Goal: Use online tool/utility: Utilize a website feature to perform a specific function

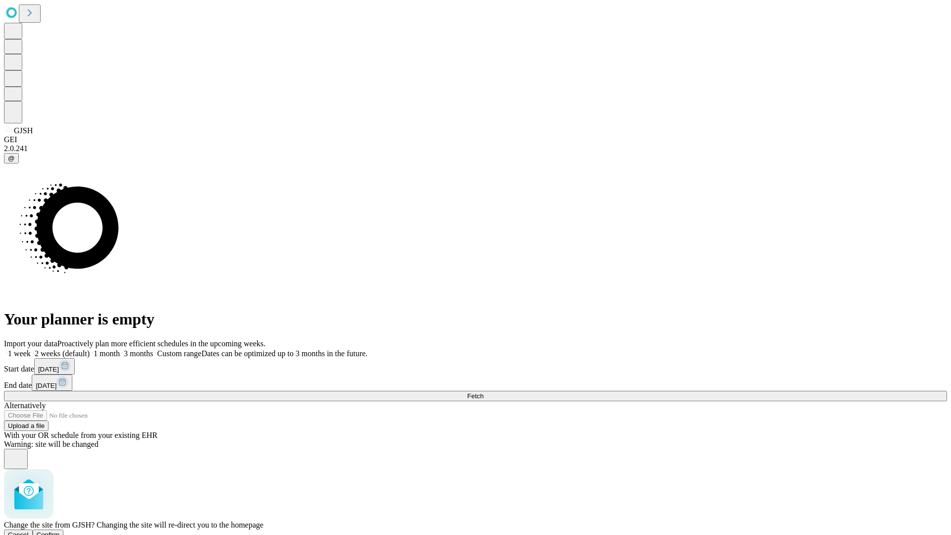
click at [60, 531] on span "Confirm" at bounding box center [48, 534] width 23 height 7
click at [31, 349] on label "1 week" at bounding box center [17, 353] width 27 height 8
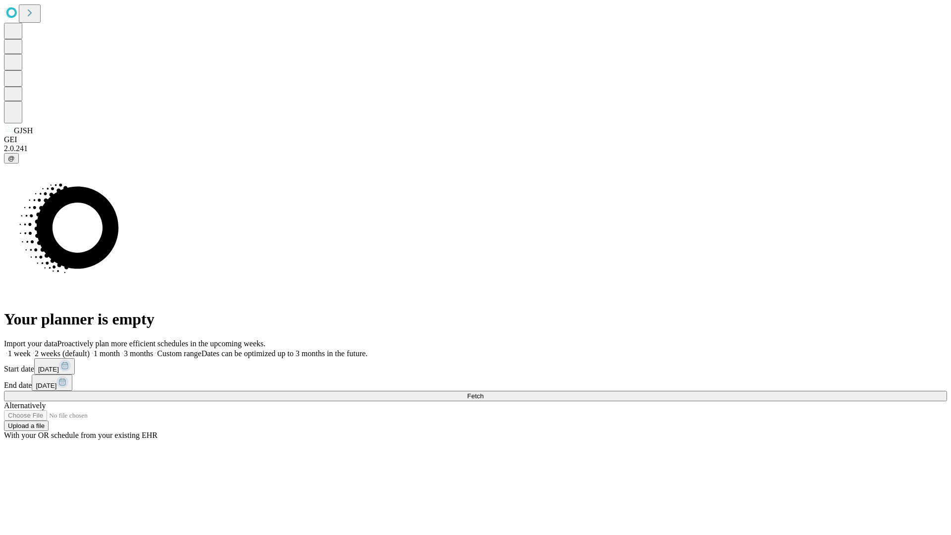
click at [483, 392] on span "Fetch" at bounding box center [475, 395] width 16 height 7
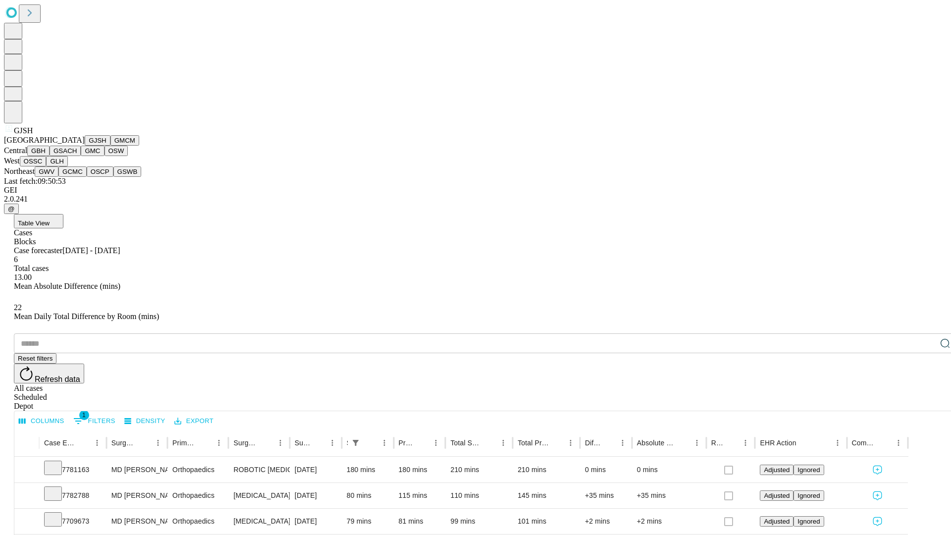
click at [110, 146] on button "GMCM" at bounding box center [124, 140] width 29 height 10
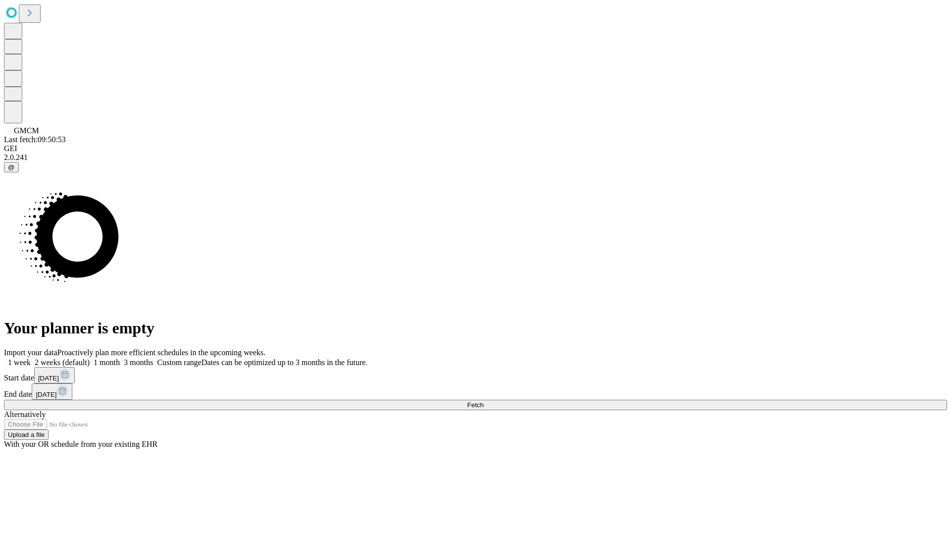
click at [31, 358] on label "1 week" at bounding box center [17, 362] width 27 height 8
click at [483, 401] on span "Fetch" at bounding box center [475, 404] width 16 height 7
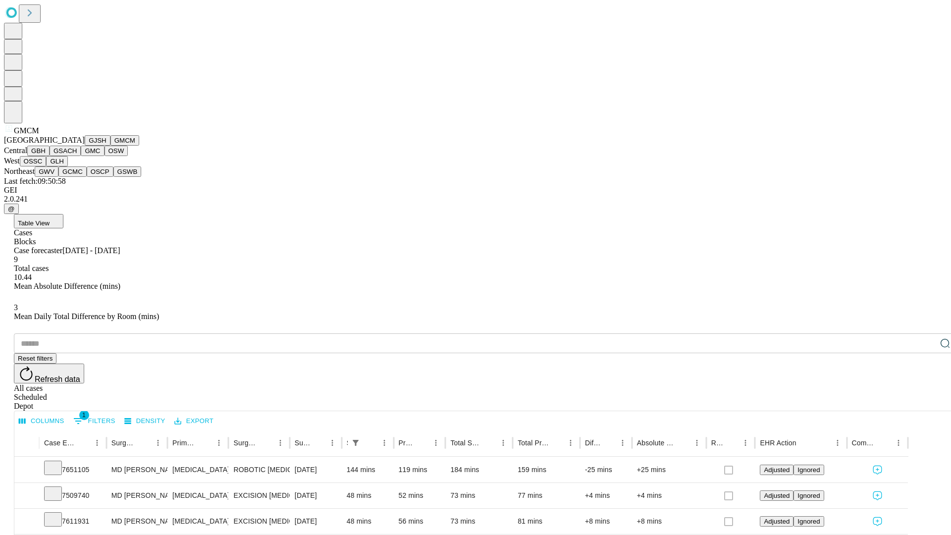
click at [50, 156] on button "GBH" at bounding box center [38, 151] width 22 height 10
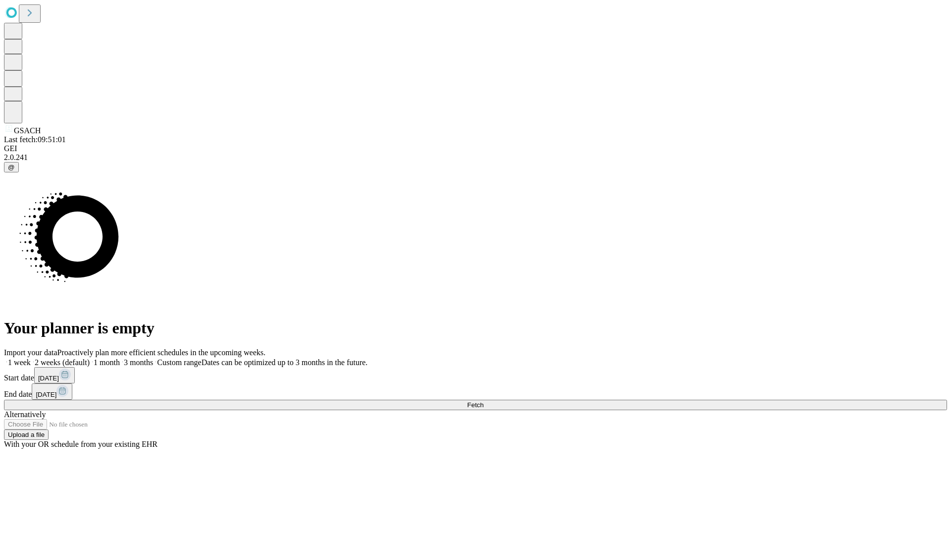
click at [31, 358] on label "1 week" at bounding box center [17, 362] width 27 height 8
click at [483, 401] on span "Fetch" at bounding box center [475, 404] width 16 height 7
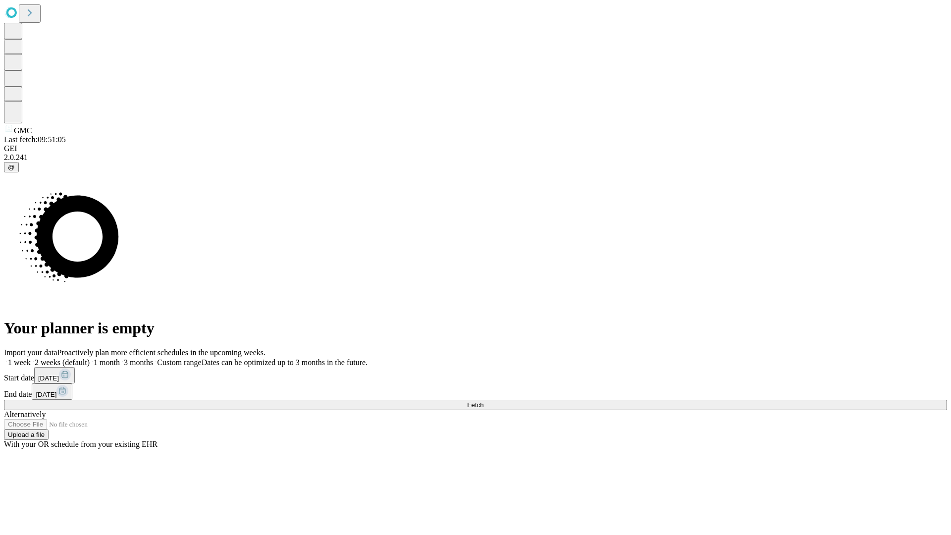
click at [31, 358] on label "1 week" at bounding box center [17, 362] width 27 height 8
click at [483, 401] on span "Fetch" at bounding box center [475, 404] width 16 height 7
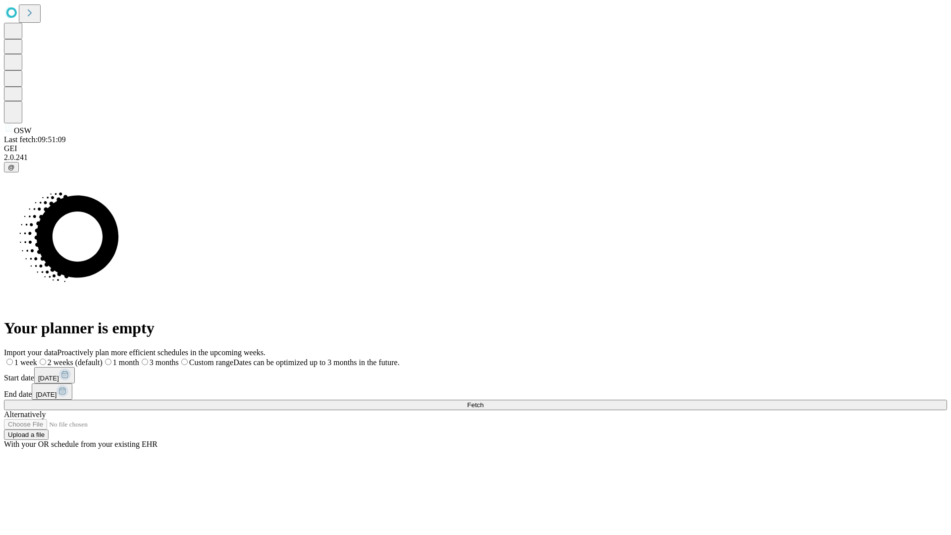
click at [37, 358] on label "1 week" at bounding box center [20, 362] width 33 height 8
click at [483, 401] on span "Fetch" at bounding box center [475, 404] width 16 height 7
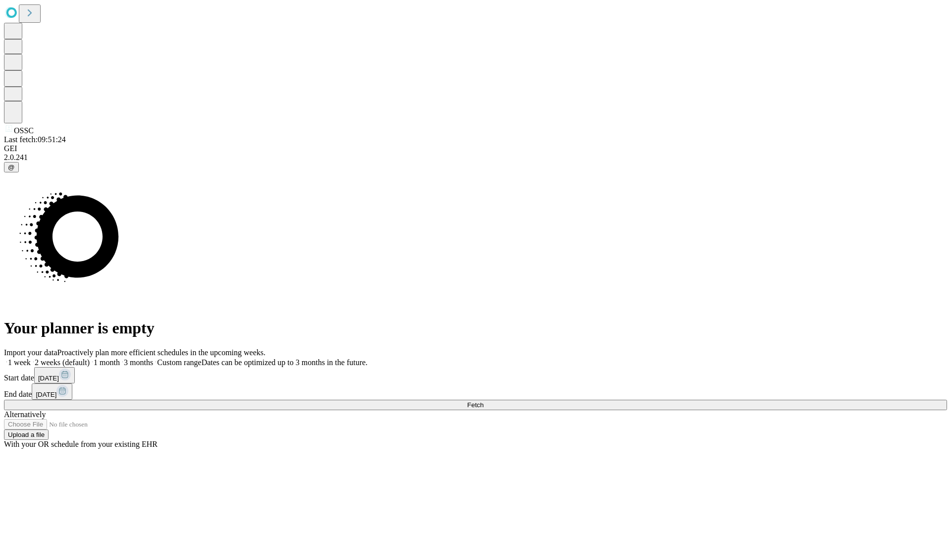
click at [31, 358] on label "1 week" at bounding box center [17, 362] width 27 height 8
click at [483, 401] on span "Fetch" at bounding box center [475, 404] width 16 height 7
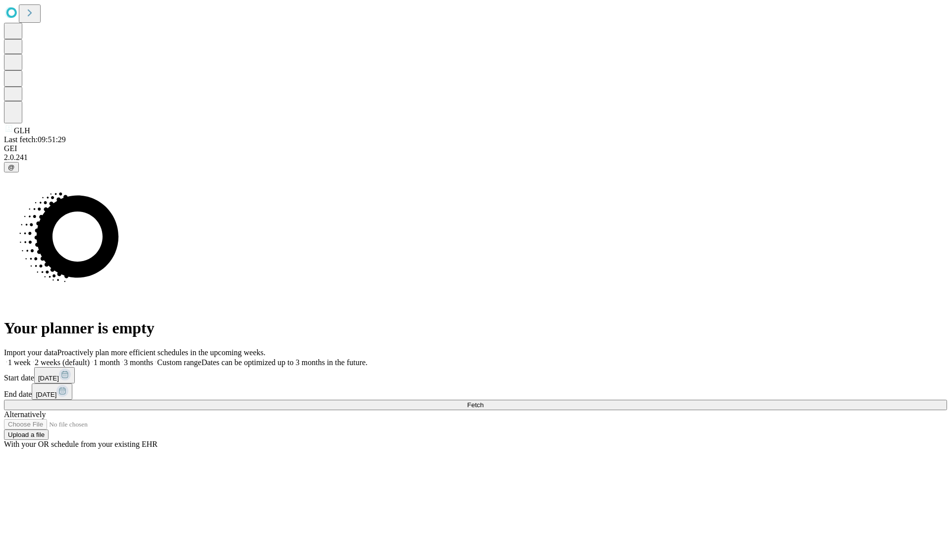
click at [31, 358] on label "1 week" at bounding box center [17, 362] width 27 height 8
click at [483, 401] on span "Fetch" at bounding box center [475, 404] width 16 height 7
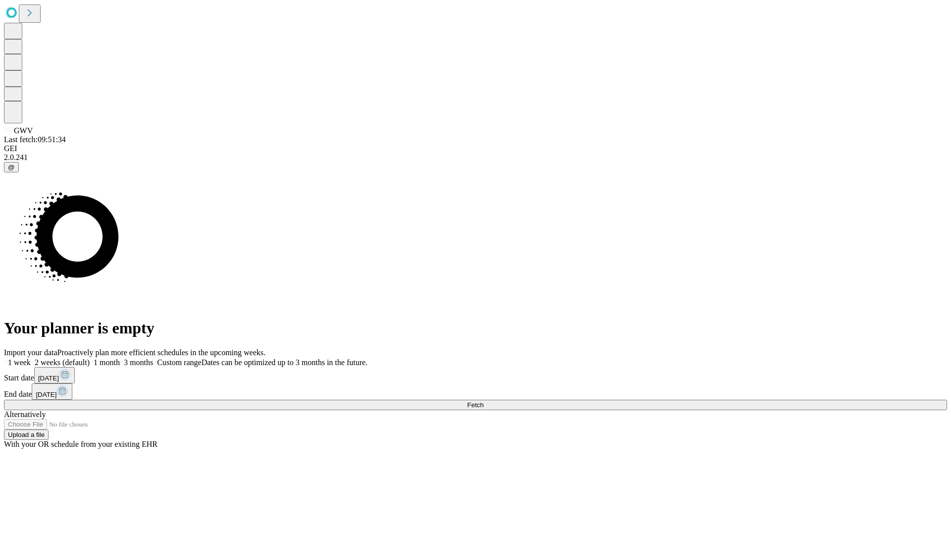
click at [31, 358] on label "1 week" at bounding box center [17, 362] width 27 height 8
click at [483, 401] on span "Fetch" at bounding box center [475, 404] width 16 height 7
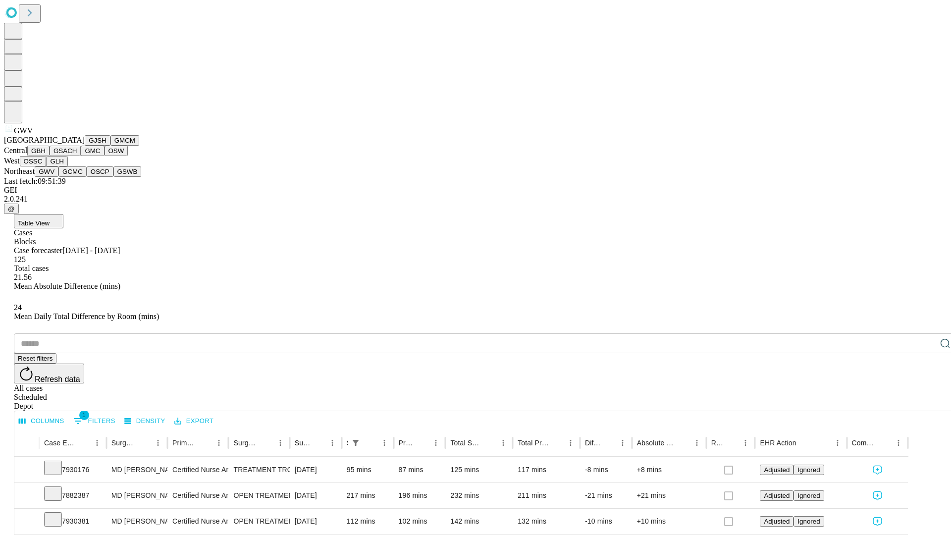
click at [77, 177] on button "GCMC" at bounding box center [72, 171] width 28 height 10
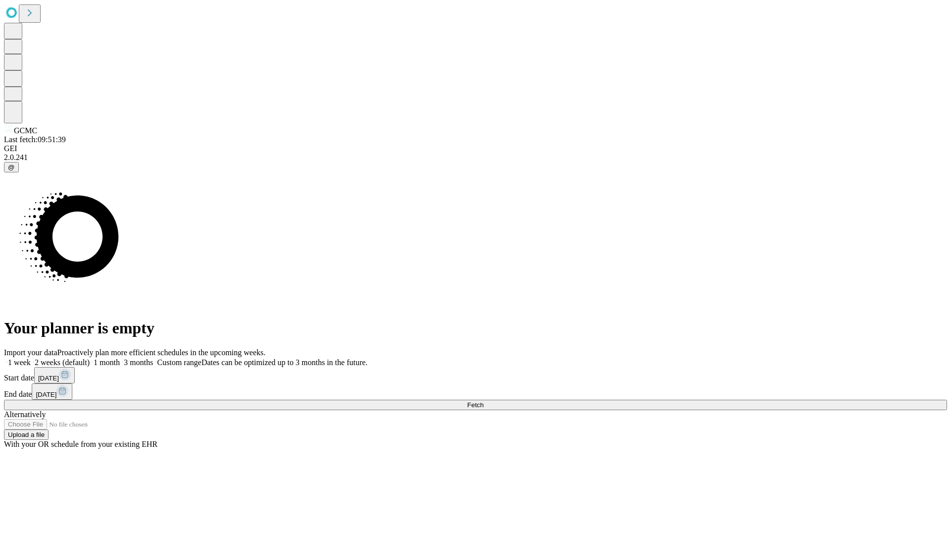
click at [31, 358] on label "1 week" at bounding box center [17, 362] width 27 height 8
click at [483, 401] on span "Fetch" at bounding box center [475, 404] width 16 height 7
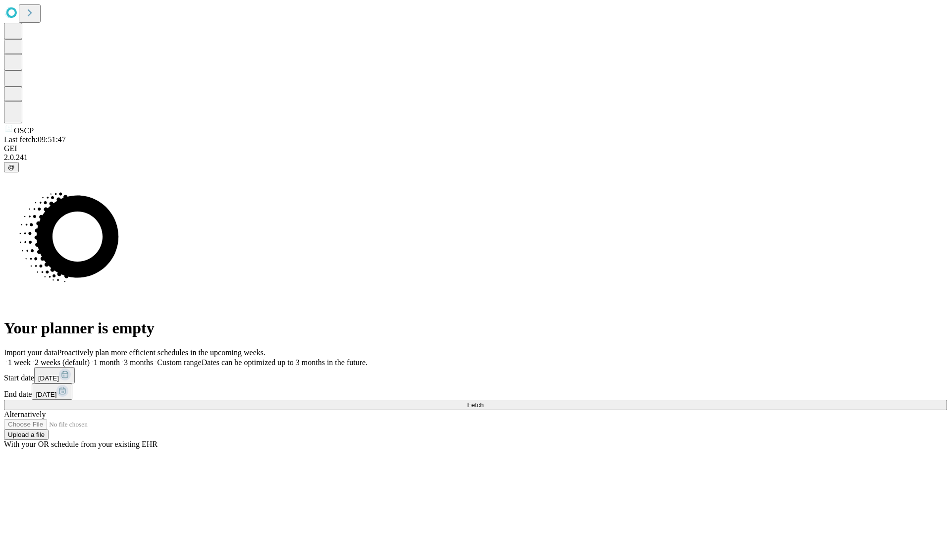
click at [31, 358] on label "1 week" at bounding box center [17, 362] width 27 height 8
click at [483, 401] on span "Fetch" at bounding box center [475, 404] width 16 height 7
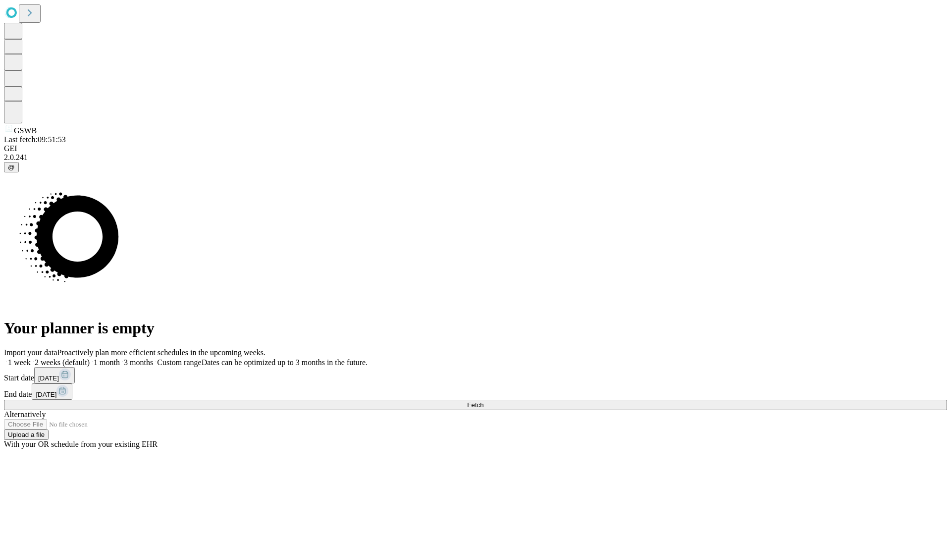
click at [31, 358] on label "1 week" at bounding box center [17, 362] width 27 height 8
click at [483, 401] on span "Fetch" at bounding box center [475, 404] width 16 height 7
